Goal: Find specific page/section: Find specific page/section

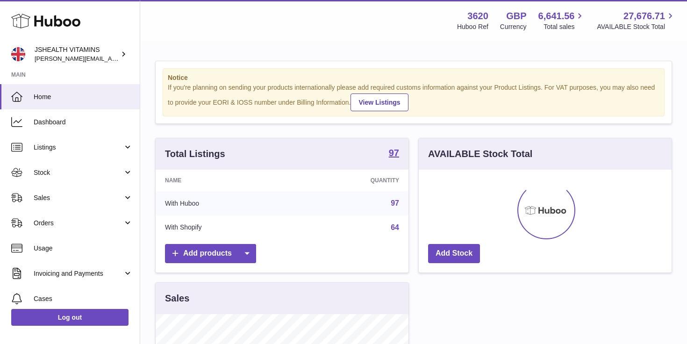
scroll to position [146, 253]
click at [62, 194] on span "Sales" at bounding box center [78, 198] width 89 height 9
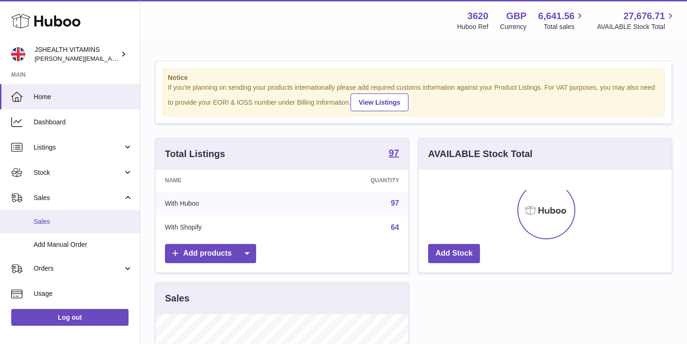
click at [58, 216] on link "Sales" at bounding box center [70, 221] width 140 height 23
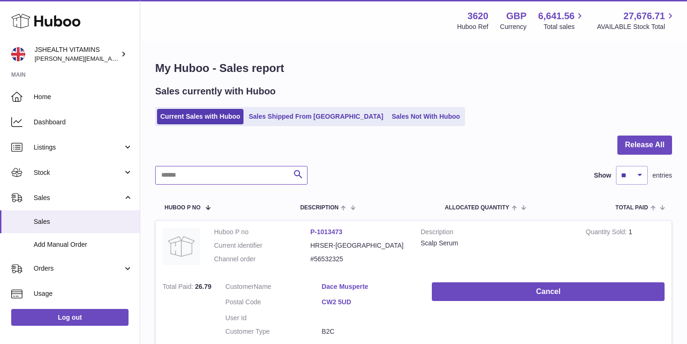
click at [200, 177] on input "text" at bounding box center [231, 175] width 152 height 19
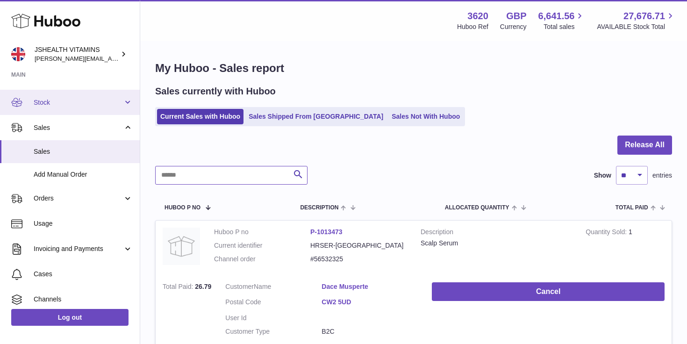
scroll to position [71, 0]
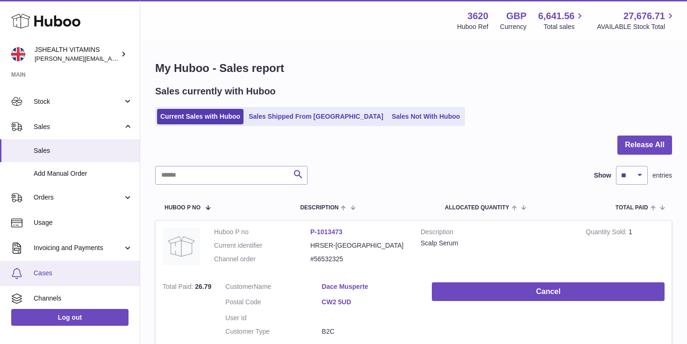
click at [58, 267] on link "Cases" at bounding box center [70, 273] width 140 height 25
